Goal: Information Seeking & Learning: Learn about a topic

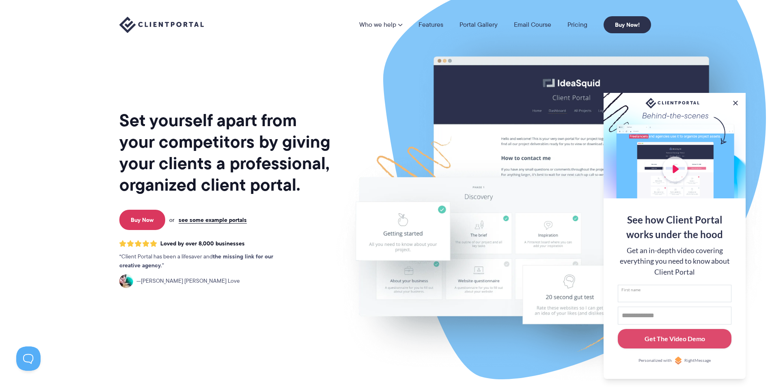
click at [636, 297] on input "First name" at bounding box center [675, 294] width 114 height 18
type input "*"
click at [647, 316] on input "Email address" at bounding box center [675, 316] width 114 height 18
drag, startPoint x: 693, startPoint y: 316, endPoint x: 621, endPoint y: 318, distance: 71.9
click at [621, 318] on input "**********" at bounding box center [675, 316] width 114 height 18
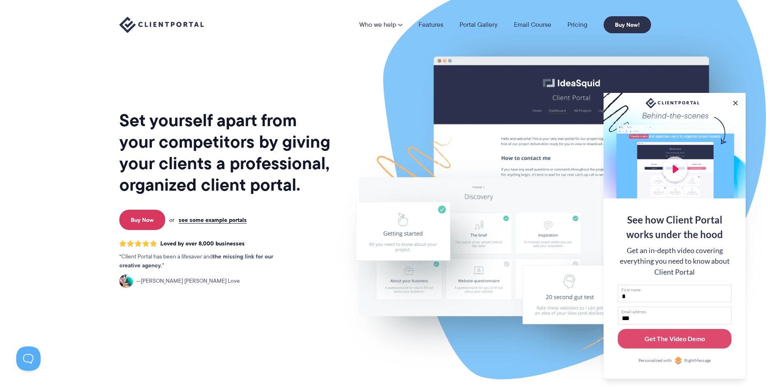
type input "**********"
click at [688, 342] on div "Get The Video Demo" at bounding box center [674, 339] width 60 height 10
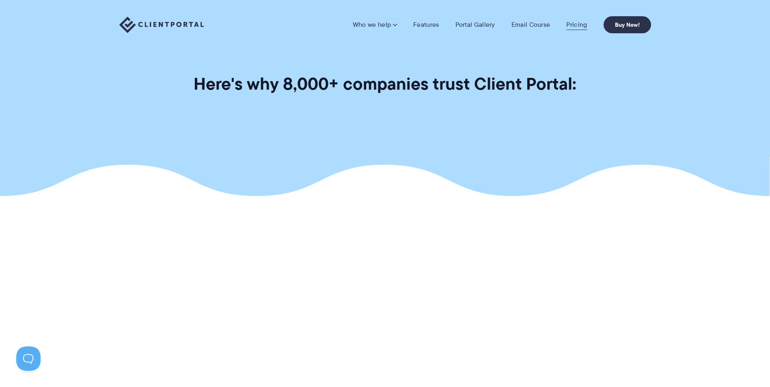
click at [575, 24] on link "Pricing" at bounding box center [576, 25] width 21 height 8
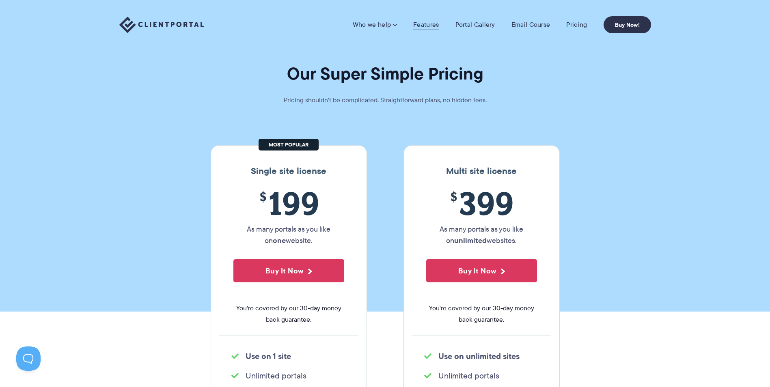
click at [427, 25] on link "Features" at bounding box center [426, 25] width 26 height 8
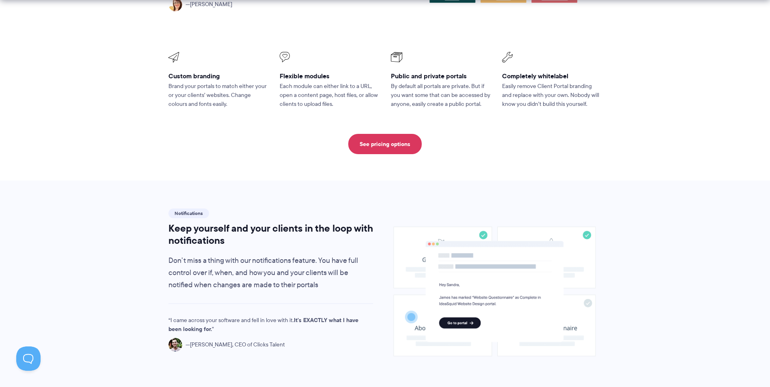
scroll to position [487, 0]
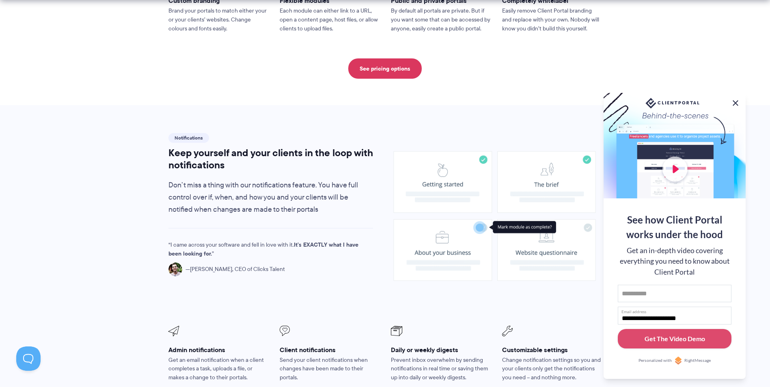
click at [735, 103] on button at bounding box center [735, 103] width 10 height 10
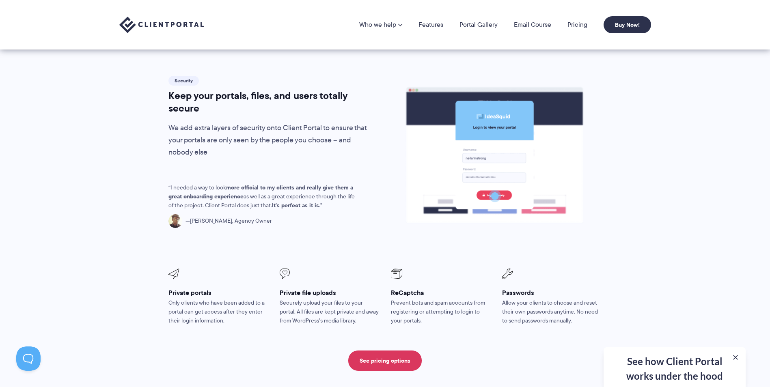
scroll to position [1108, 0]
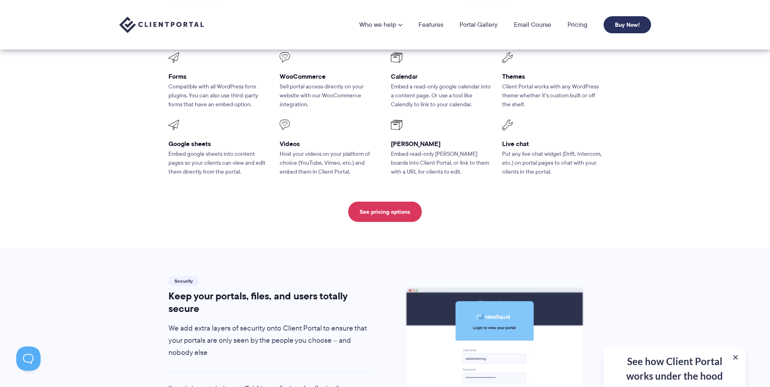
click at [627, 25] on link "Buy Now!" at bounding box center [626, 24] width 47 height 17
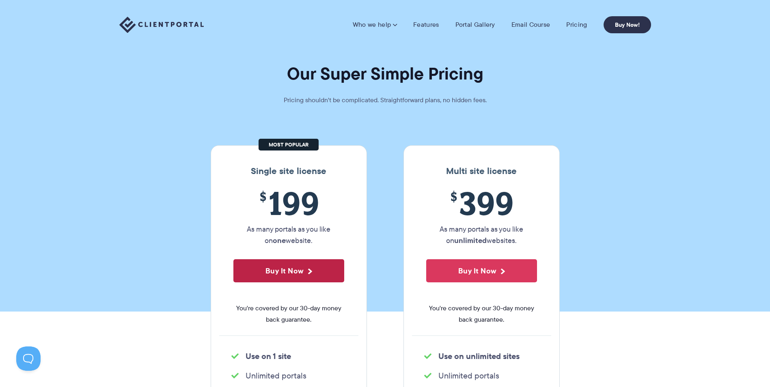
click at [273, 269] on button "Buy It Now" at bounding box center [288, 270] width 111 height 23
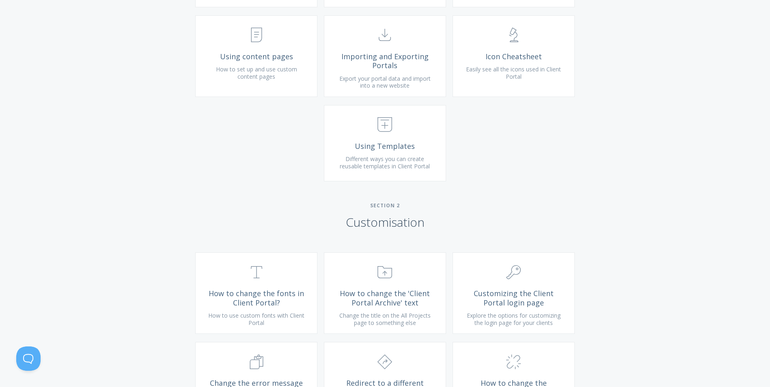
scroll to position [325, 0]
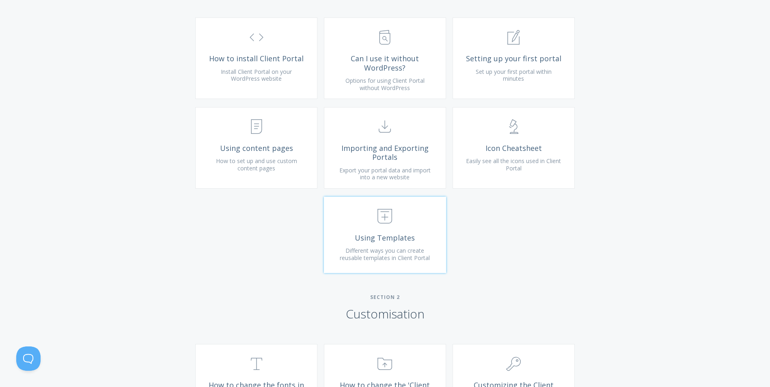
click at [394, 243] on span "Using Templates" at bounding box center [384, 237] width 97 height 9
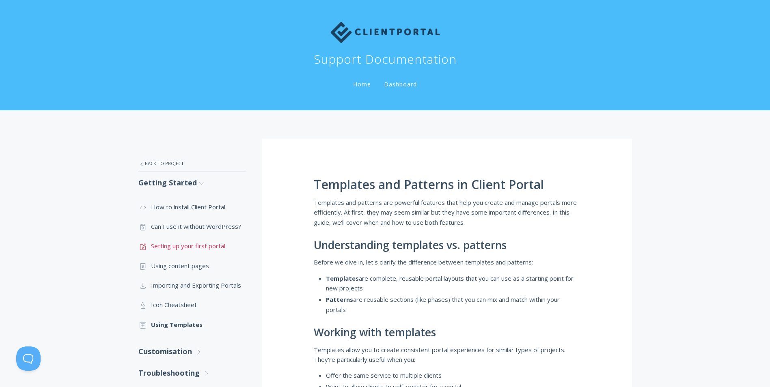
click at [192, 250] on link ".st0{fill:none;stroke:#000000;stroke-width:2;stroke-miterlimit:10;} 1. General …" at bounding box center [191, 245] width 107 height 19
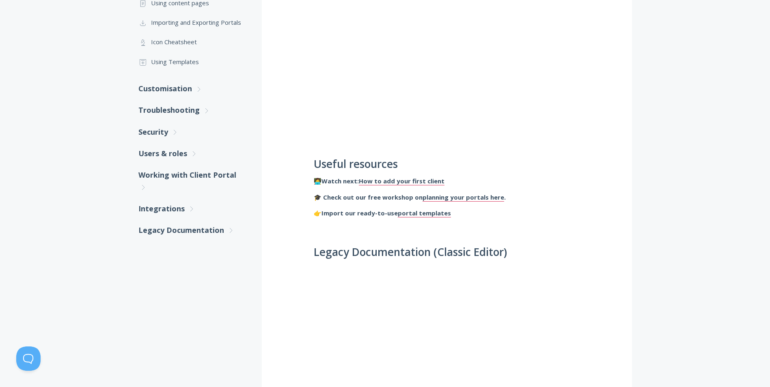
scroll to position [243, 0]
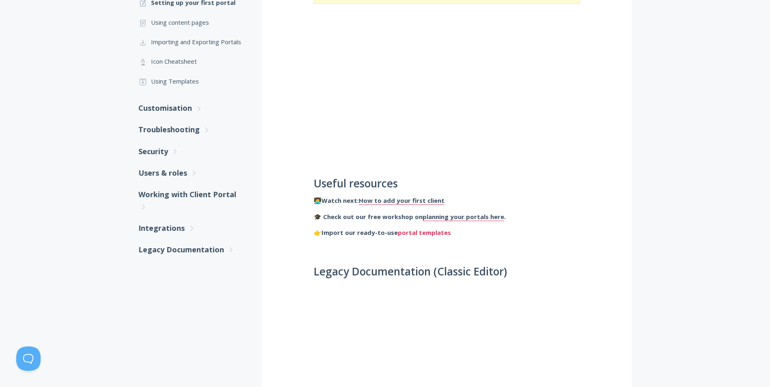
click at [413, 229] on link "portal templates" at bounding box center [424, 232] width 53 height 9
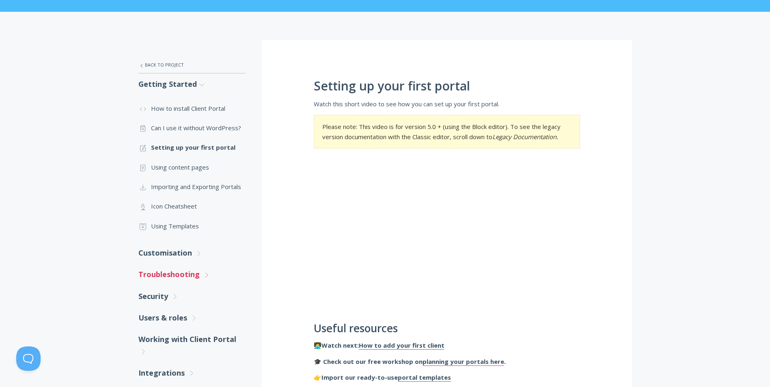
scroll to position [122, 0]
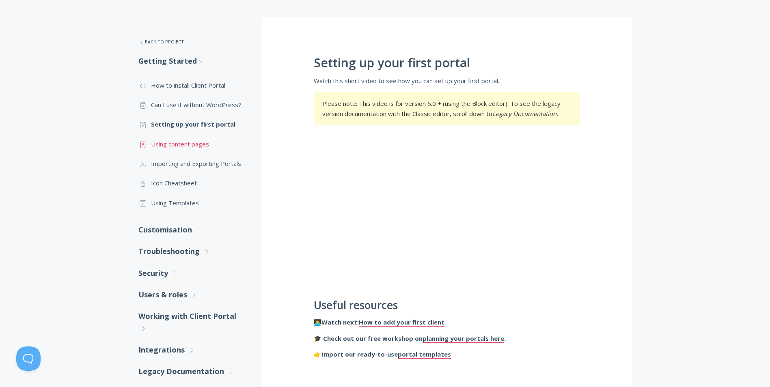
click at [196, 145] on link ".st0{fill:none;stroke:#000000;stroke-width:2;stroke-miterlimit:10;} Untitled-15…" at bounding box center [191, 143] width 107 height 19
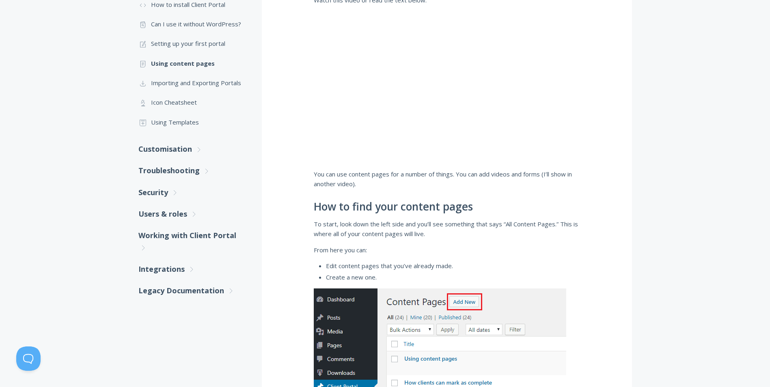
scroll to position [203, 0]
click at [164, 213] on link "Users & roles .st0{fill:none;stroke:#000000;stroke-width:2;stroke-miterlimit:10…" at bounding box center [191, 214] width 107 height 22
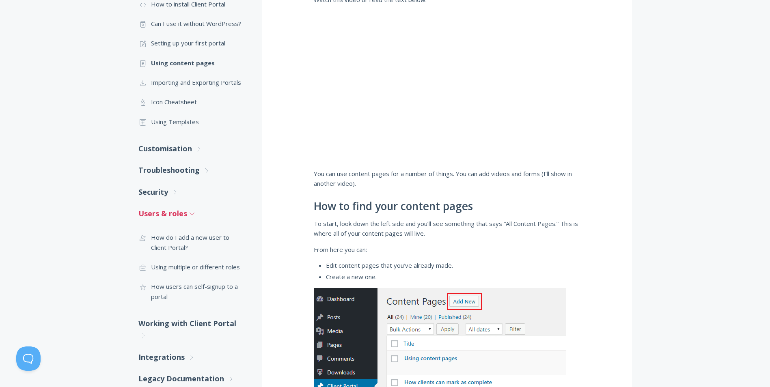
scroll to position [284, 0]
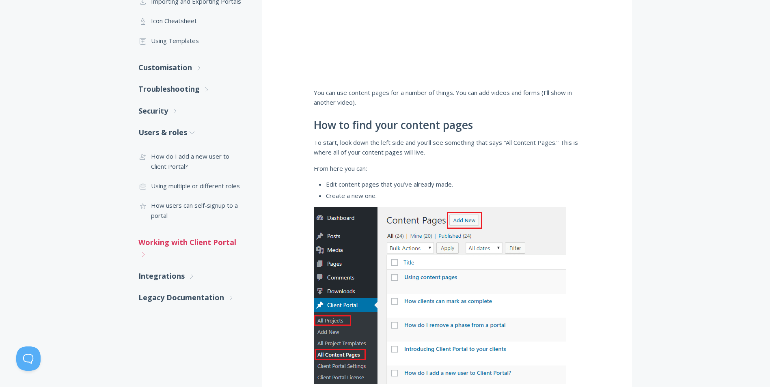
click at [0, 0] on icon ".st0{fill:none;stroke:#000000;stroke-width:2;stroke-miterlimit:10;} Untitled-27" at bounding box center [0, 0] width 0 height 0
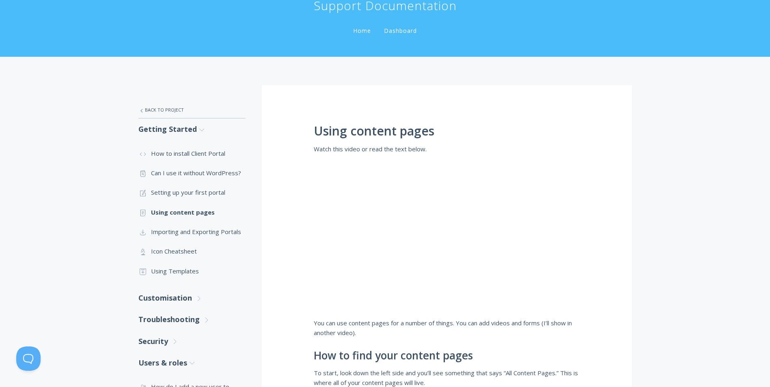
scroll to position [0, 0]
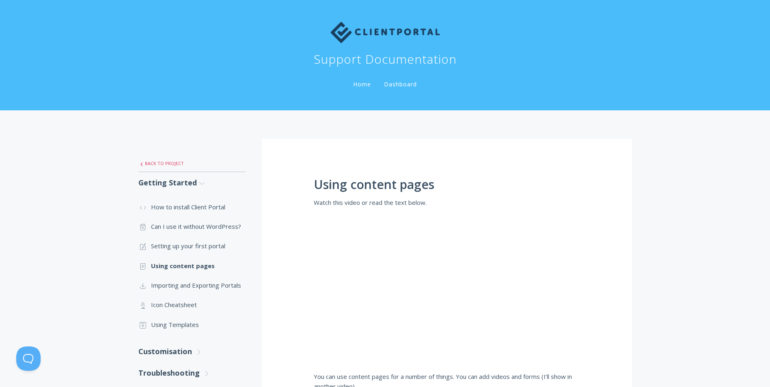
click at [165, 164] on link ".st0{fill:none;stroke:#000000;stroke-width:2;stroke-miterlimit:10;} Untitled-27…" at bounding box center [191, 163] width 107 height 17
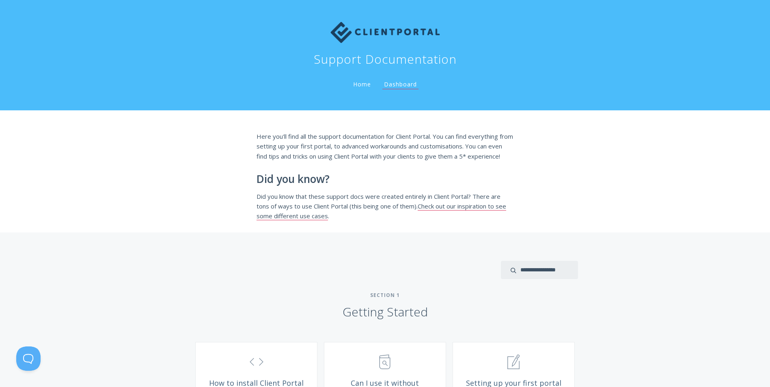
click at [360, 80] on li "Home" at bounding box center [361, 82] width 31 height 16
click at [360, 83] on link "Home" at bounding box center [361, 84] width 21 height 8
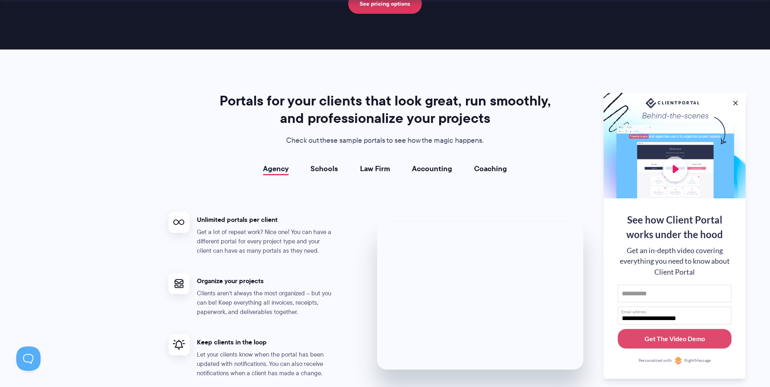
scroll to position [1582, 0]
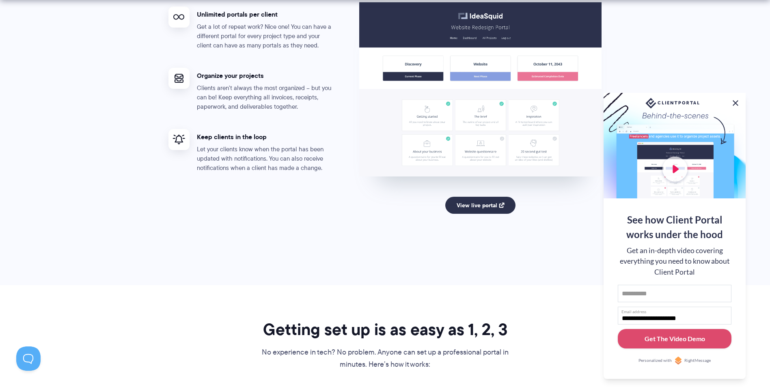
click at [735, 102] on button at bounding box center [735, 103] width 10 height 10
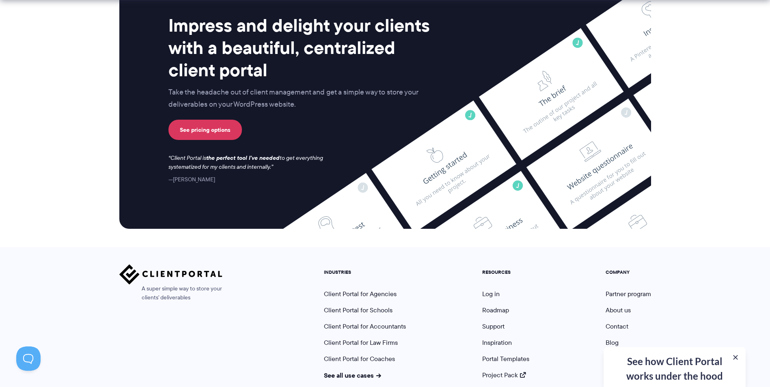
scroll to position [3342, 0]
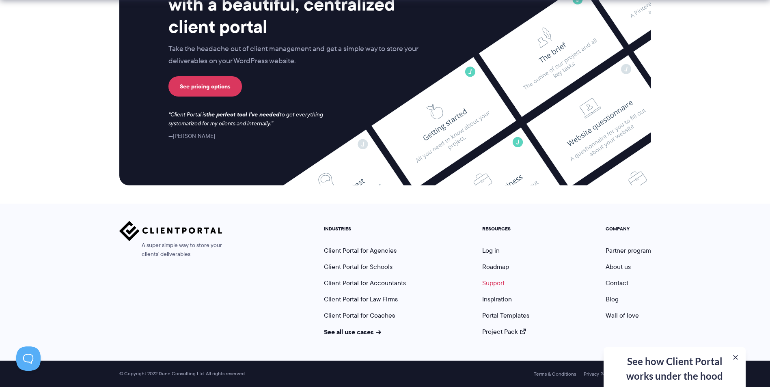
click at [497, 284] on link "Support" at bounding box center [493, 282] width 22 height 9
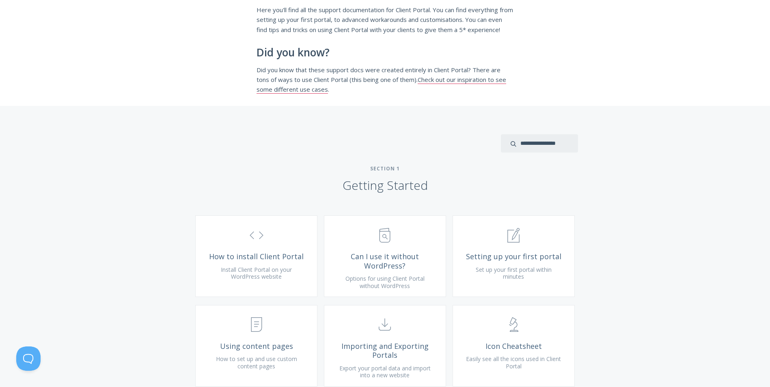
scroll to position [41, 0]
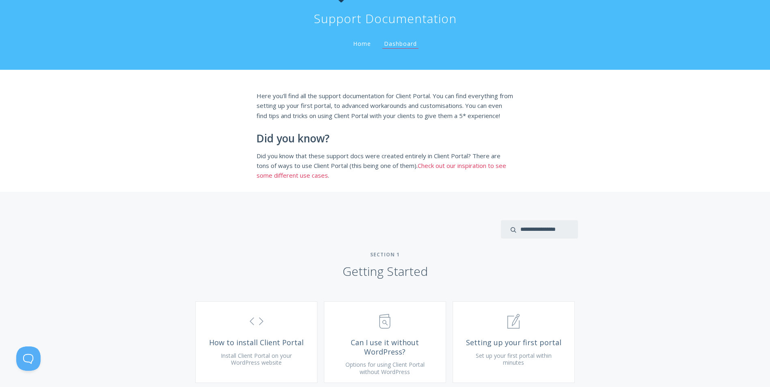
click at [477, 174] on link "Check out our inspiration to see some different use cases" at bounding box center [381, 170] width 250 height 18
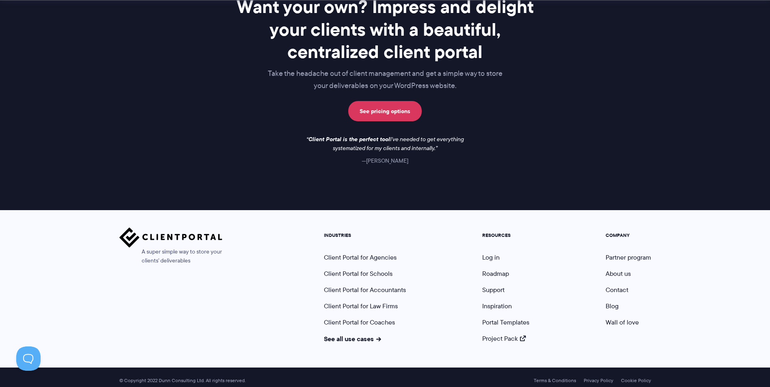
scroll to position [1165, 0]
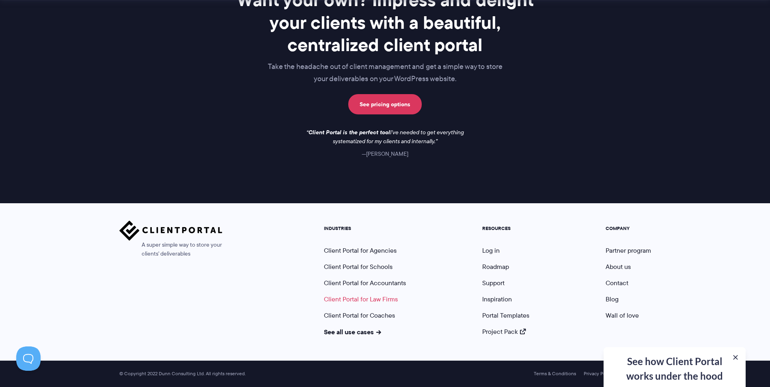
click at [375, 298] on link "Client Portal for Law Firms" at bounding box center [361, 299] width 74 height 9
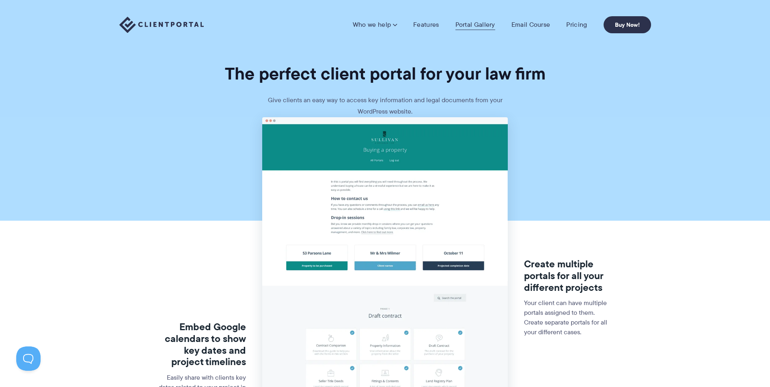
click at [490, 28] on link "Portal Gallery" at bounding box center [475, 25] width 40 height 8
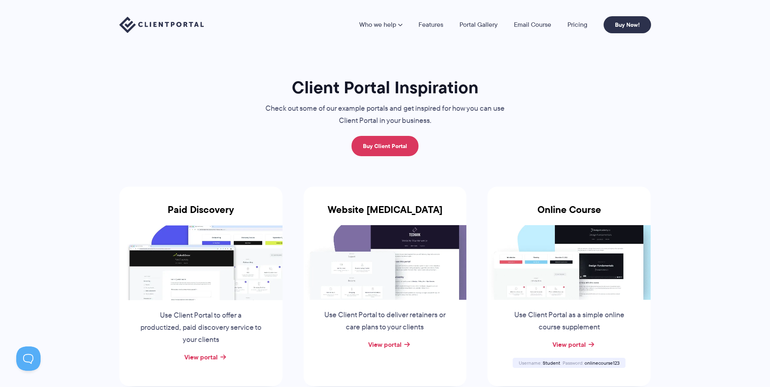
click at [490, 28] on link "Portal Gallery" at bounding box center [478, 25] width 38 height 6
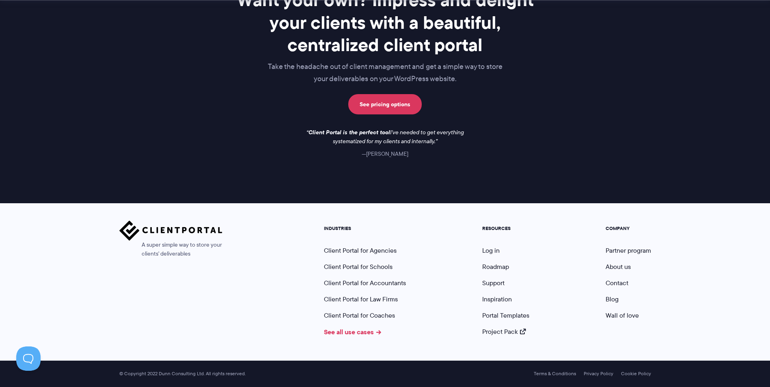
click at [367, 331] on link "See all use cases" at bounding box center [353, 332] width 58 height 10
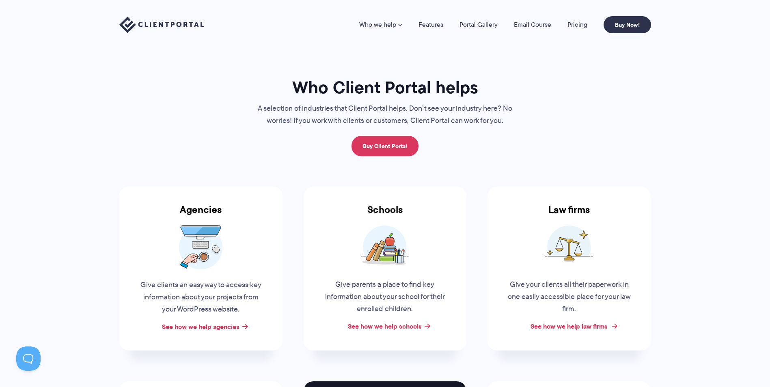
click at [581, 326] on link "See how we help law firms" at bounding box center [568, 326] width 77 height 10
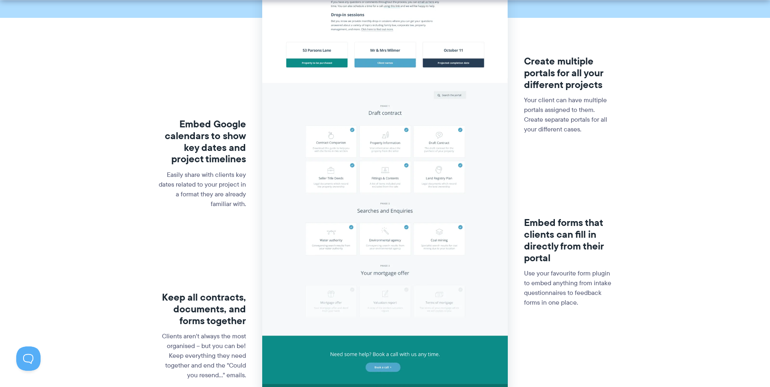
drag, startPoint x: 585, startPoint y: 159, endPoint x: 600, endPoint y: 159, distance: 15.4
click at [585, 159] on div "Create multiple portals for all your different projects Your client can have mu…" at bounding box center [568, 100] width 89 height 161
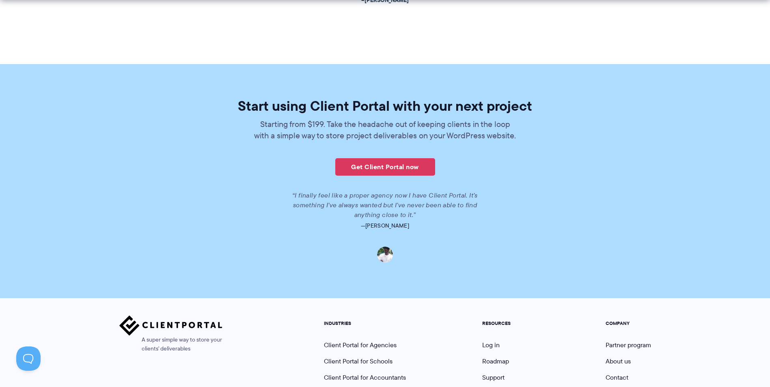
scroll to position [1750, 0]
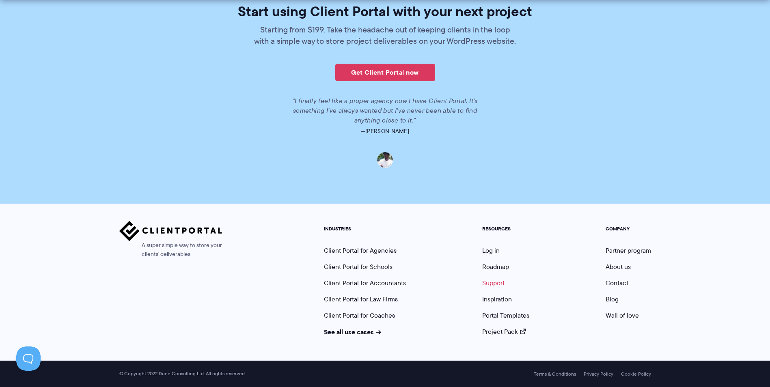
click at [501, 281] on link "Support" at bounding box center [493, 282] width 22 height 9
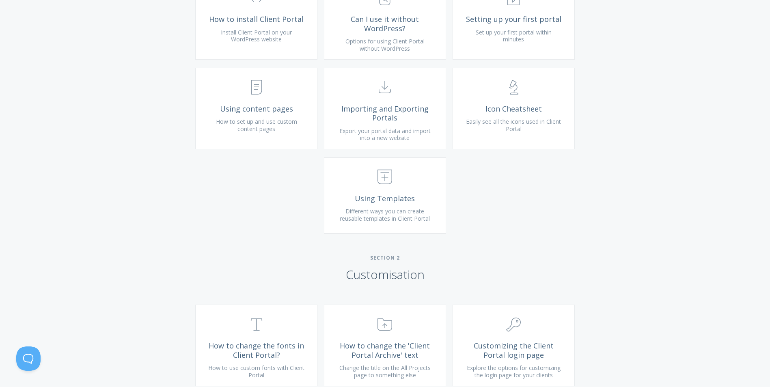
scroll to position [243, 0]
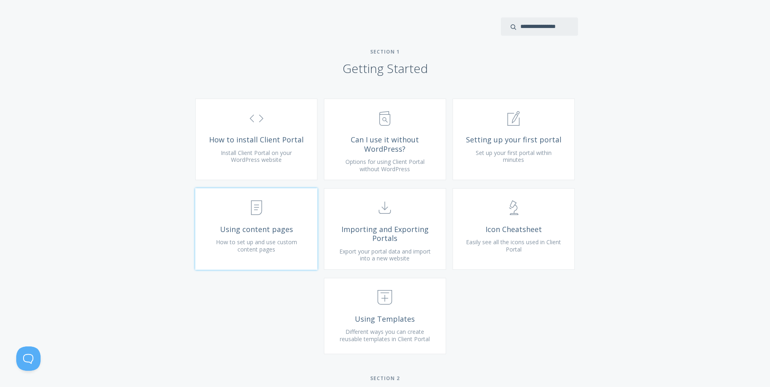
click at [264, 252] on span "How to set up and use custom content pages" at bounding box center [256, 245] width 81 height 15
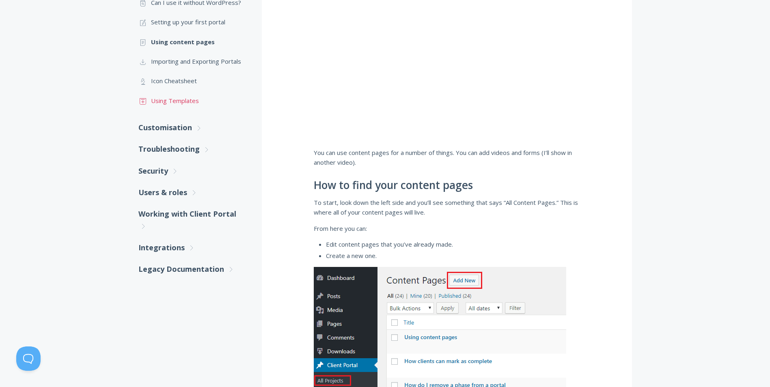
scroll to position [243, 0]
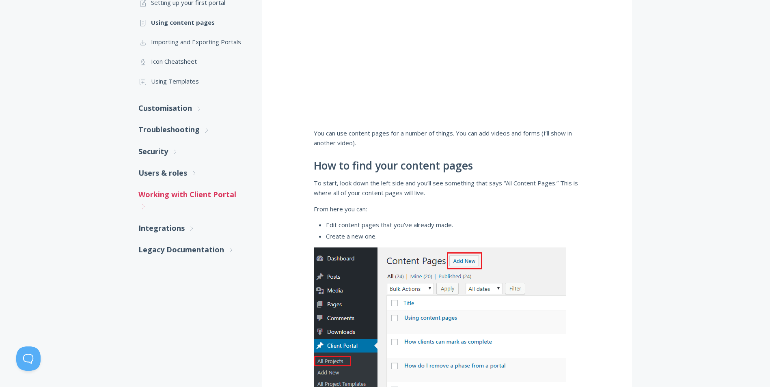
click at [159, 193] on link "Working with Client Portal .st0{fill:none;stroke:#000000;stroke-width:2;stroke-…" at bounding box center [191, 201] width 107 height 34
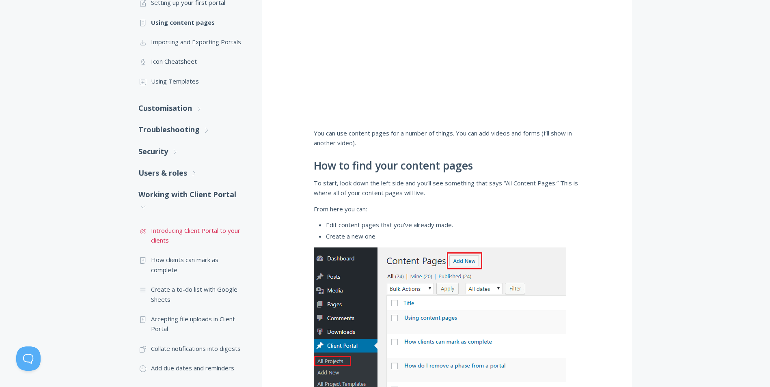
scroll to position [325, 0]
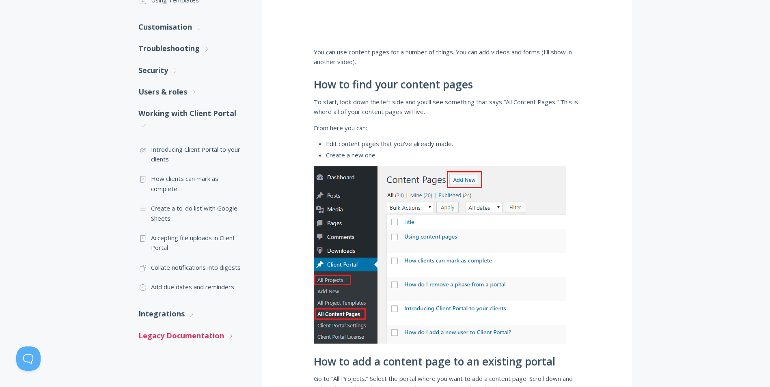
click at [221, 341] on link "Legacy Documentation .st0{fill:none;stroke:#000000;stroke-width:2;stroke-miterl…" at bounding box center [191, 336] width 107 height 22
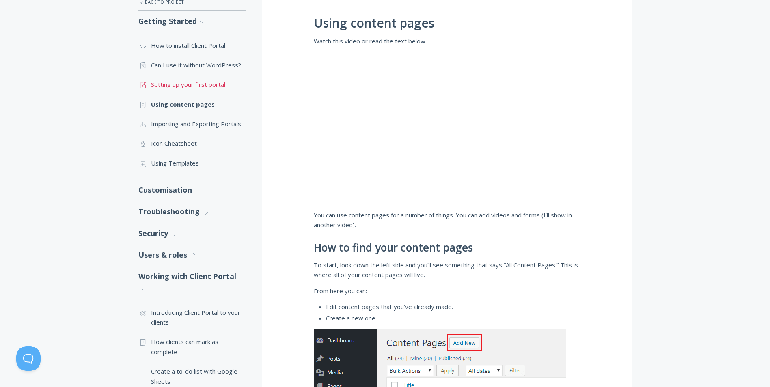
scroll to position [162, 0]
click at [171, 191] on link "Customisation .st0{fill:none;stroke:#000000;stroke-width:2;stroke-miterlimit:10…" at bounding box center [191, 190] width 107 height 22
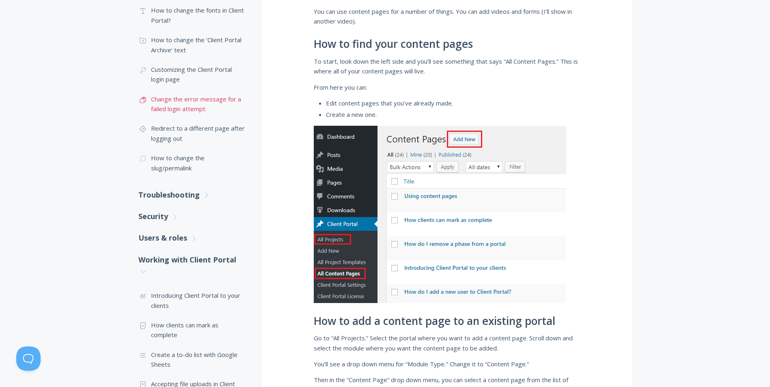
scroll to position [446, 0]
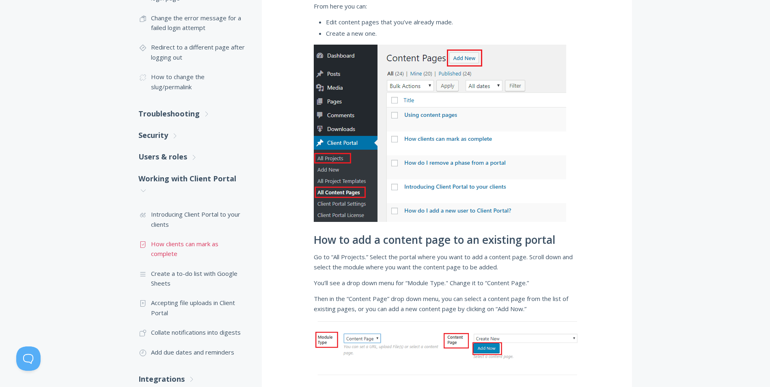
click at [212, 247] on link ".st0{fill:none;stroke:#000000;stroke-width:2;stroke-miterlimit:10;} Untitled-15…" at bounding box center [191, 249] width 107 height 30
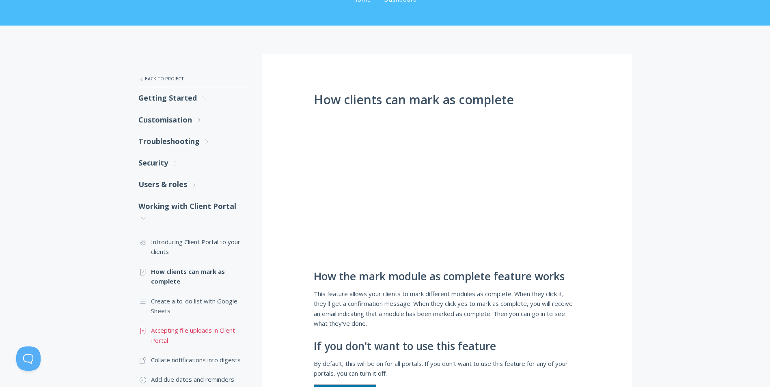
scroll to position [81, 0]
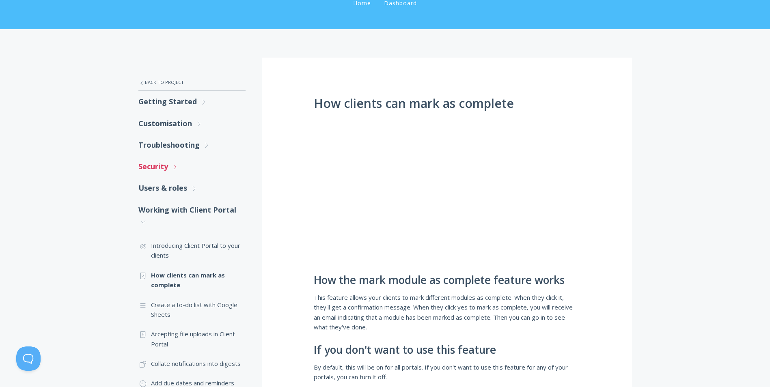
click at [157, 168] on link "Security .st0{fill:none;stroke:#000000;stroke-width:2;stroke-miterlimit:10;} Un…" at bounding box center [191, 167] width 107 height 22
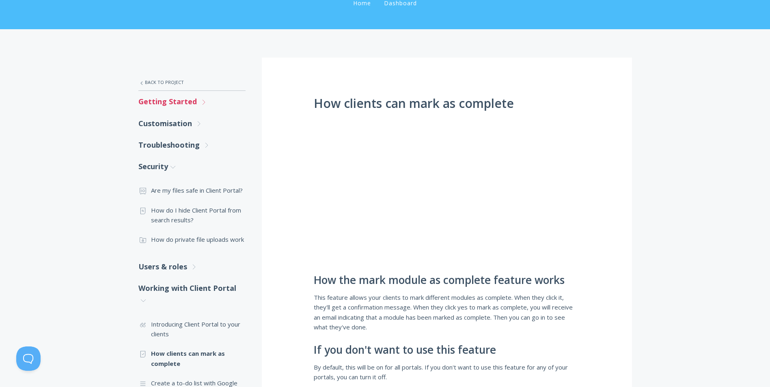
click at [168, 105] on link "Getting Started .st0{fill:none;stroke:#000000;stroke-width:2;stroke-miterlimit:…" at bounding box center [191, 102] width 107 height 22
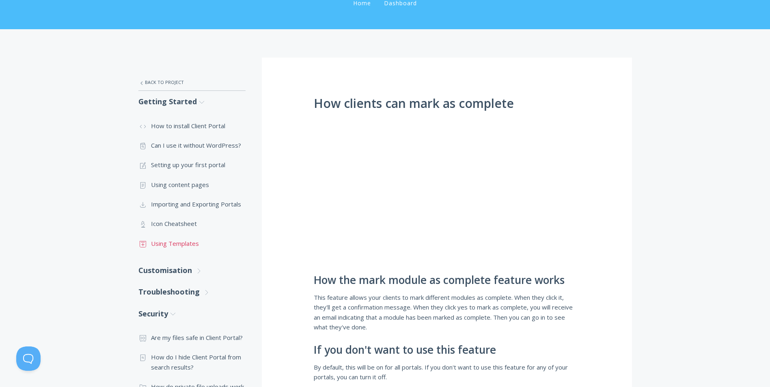
click at [174, 247] on link ".st0{fill:none;stroke:#000000;stroke-width:2;stroke-miterlimit:10;} Untitled-18…" at bounding box center [191, 243] width 107 height 19
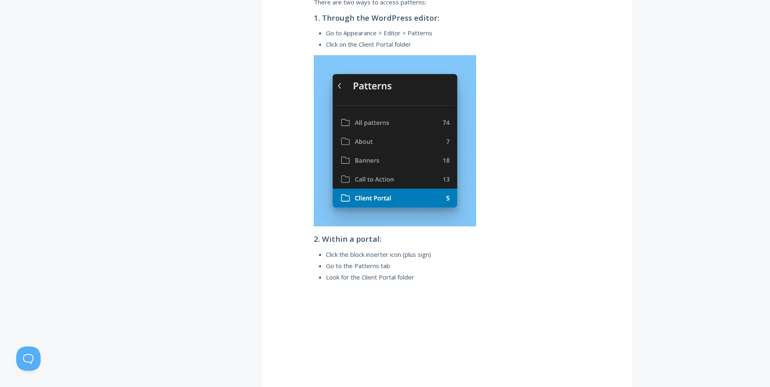
scroll to position [1542, 0]
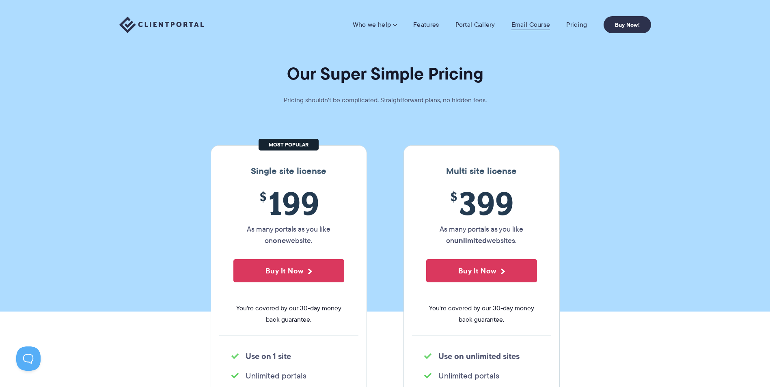
click at [541, 24] on link "Email Course" at bounding box center [530, 25] width 39 height 8
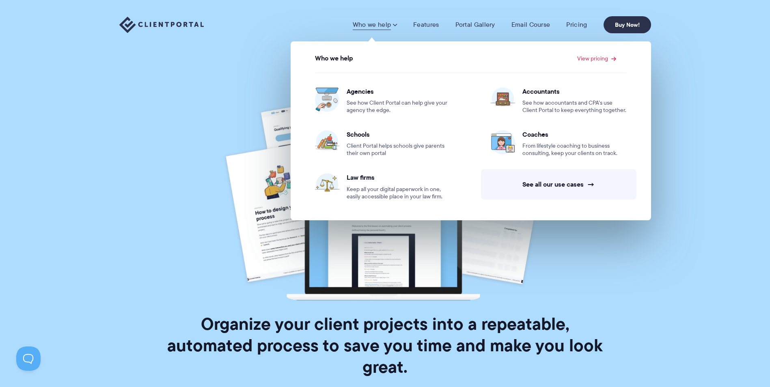
click at [388, 23] on link "Who we help" at bounding box center [375, 25] width 44 height 8
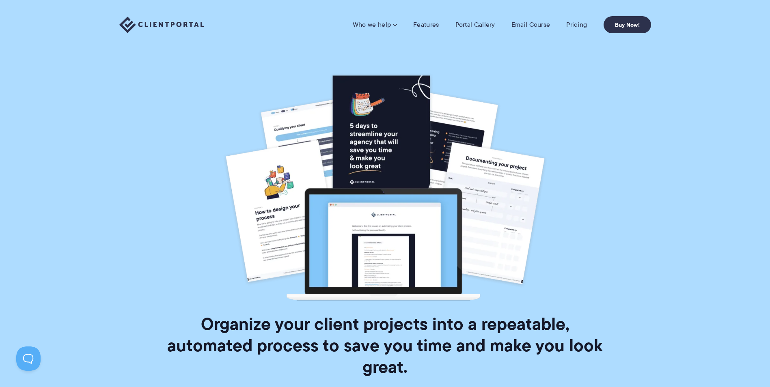
click at [389, 24] on link "Who we help" at bounding box center [375, 25] width 44 height 8
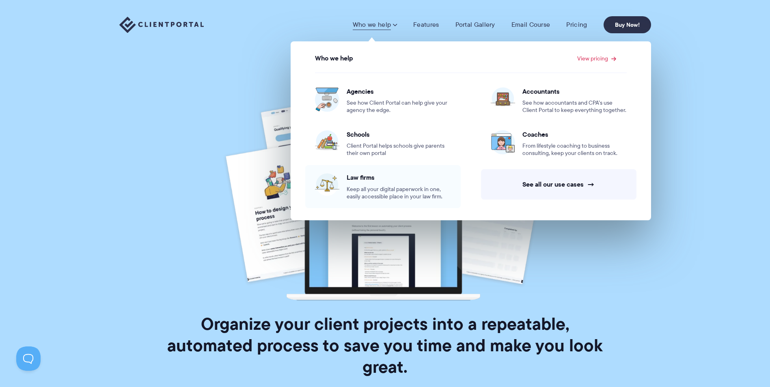
click at [358, 189] on span "Keep all your digital paperwork in one, easily accessible place in your law fir…" at bounding box center [398, 193] width 104 height 15
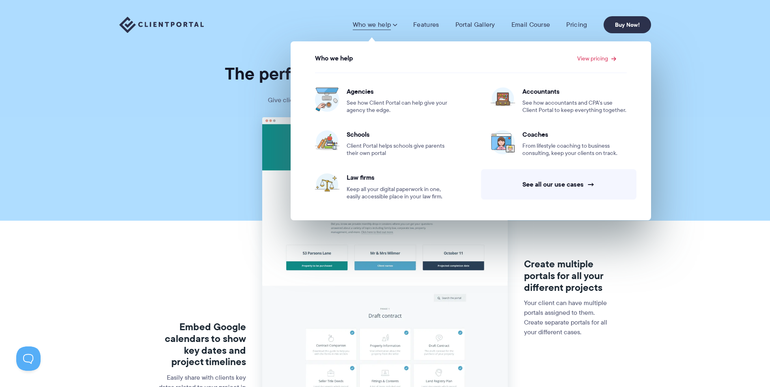
click at [377, 24] on link "Who we help" at bounding box center [375, 25] width 44 height 8
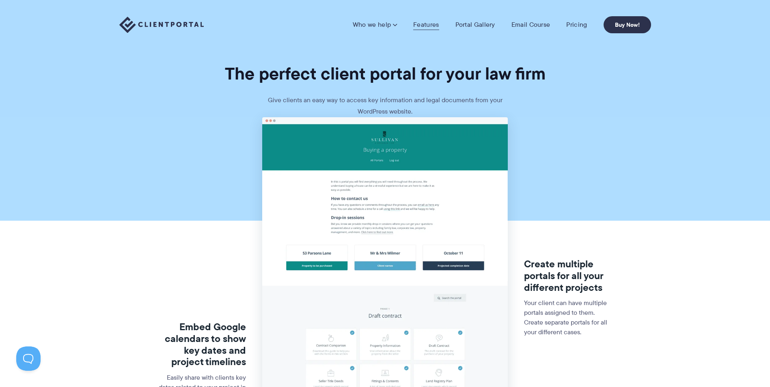
click at [423, 26] on link "Features" at bounding box center [426, 25] width 26 height 8
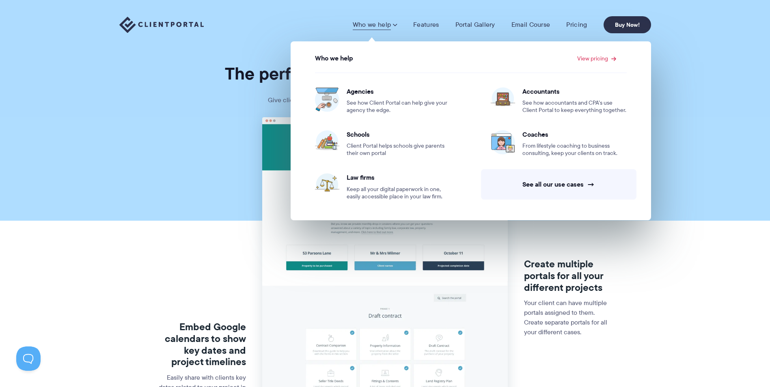
click at [376, 26] on link "Who we help" at bounding box center [375, 25] width 44 height 8
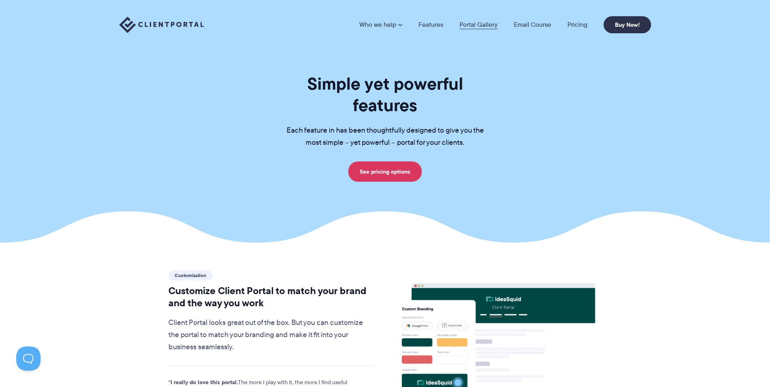
click at [472, 22] on link "Portal Gallery" at bounding box center [478, 25] width 38 height 6
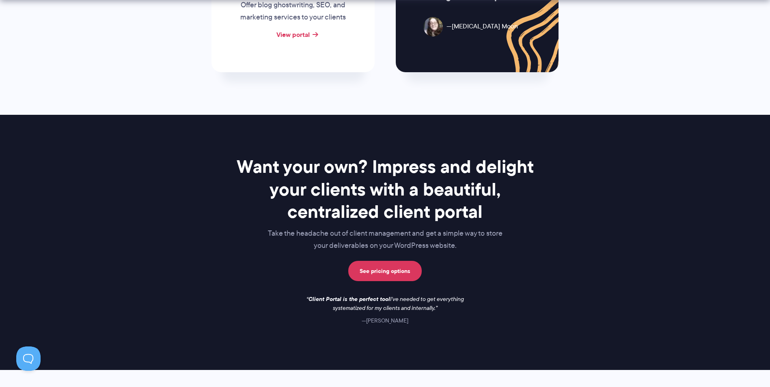
scroll to position [1165, 0]
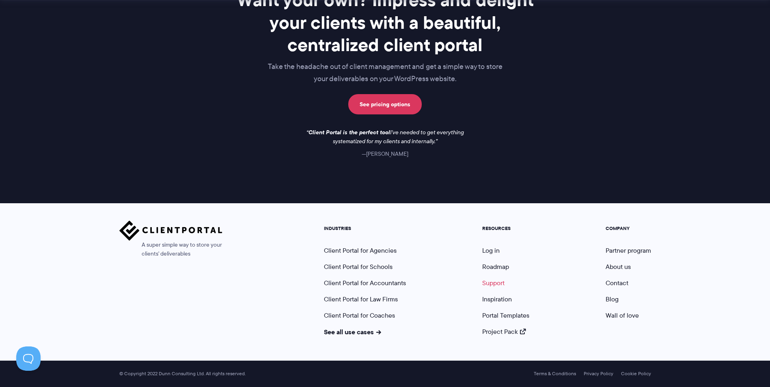
click at [493, 282] on link "Support" at bounding box center [493, 282] width 22 height 9
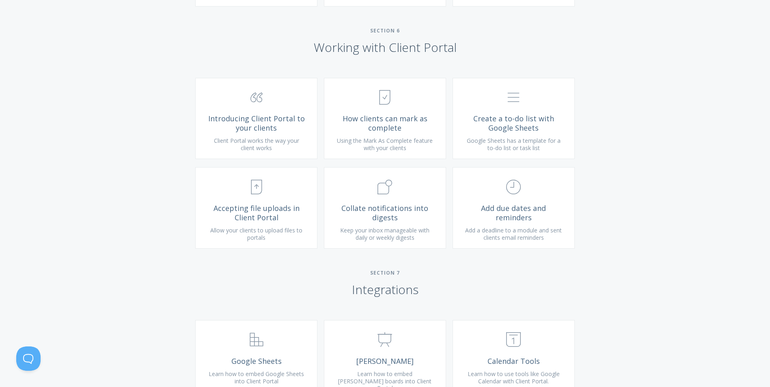
scroll to position [1420, 0]
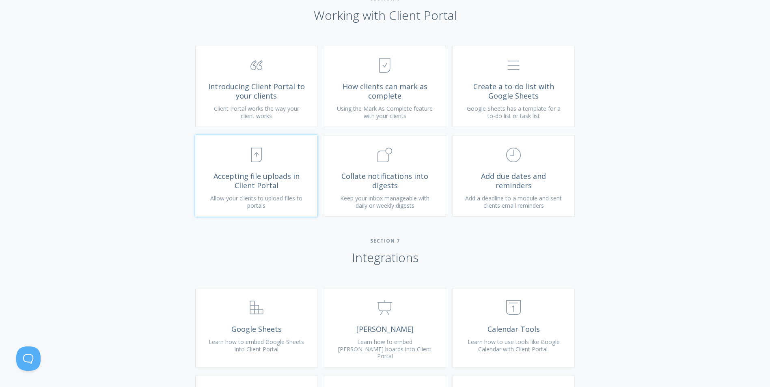
click at [273, 190] on span "Accepting file uploads in Client Portal" at bounding box center [256, 181] width 97 height 18
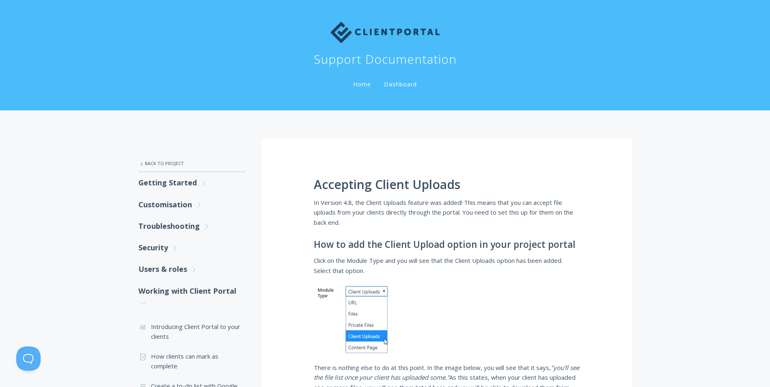
click at [30, 42] on header "Support Documentation Home Dashboard" at bounding box center [385, 55] width 770 height 110
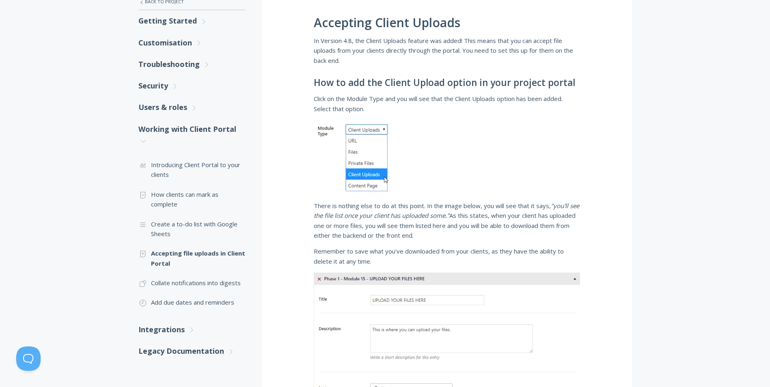
scroll to position [162, 0]
click at [180, 328] on link "Integrations .st0{fill:none;stroke:#000000;stroke-width:2;stroke-miterlimit:10;…" at bounding box center [191, 329] width 107 height 22
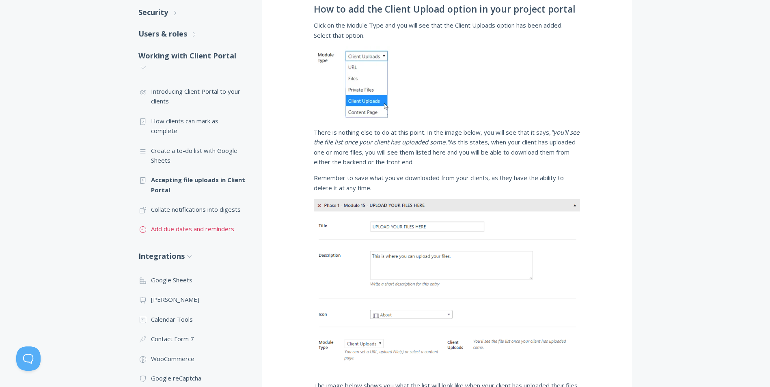
scroll to position [325, 0]
